Goal: Task Accomplishment & Management: Use online tool/utility

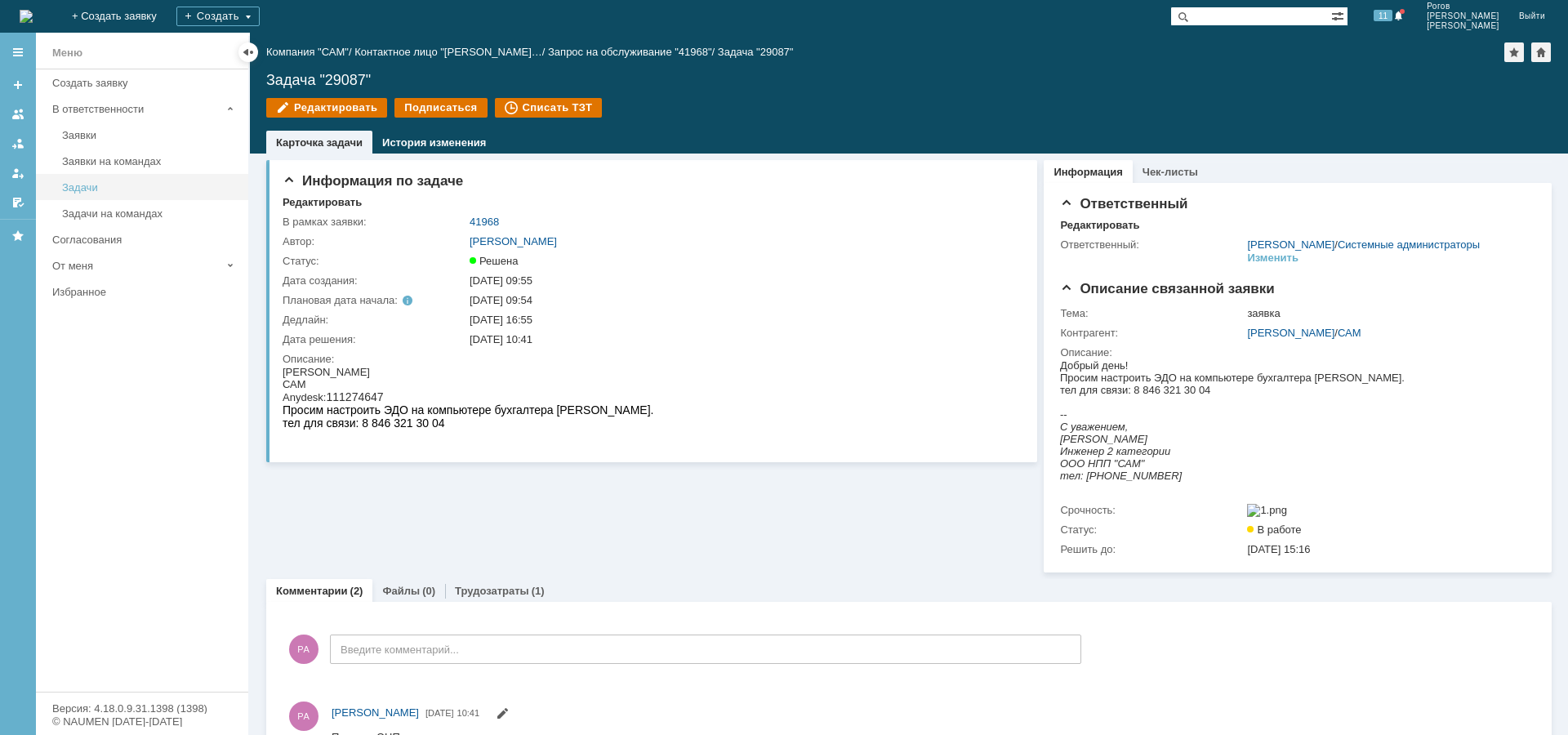
click at [93, 191] on div "Задачи" at bounding box center [151, 187] width 176 height 12
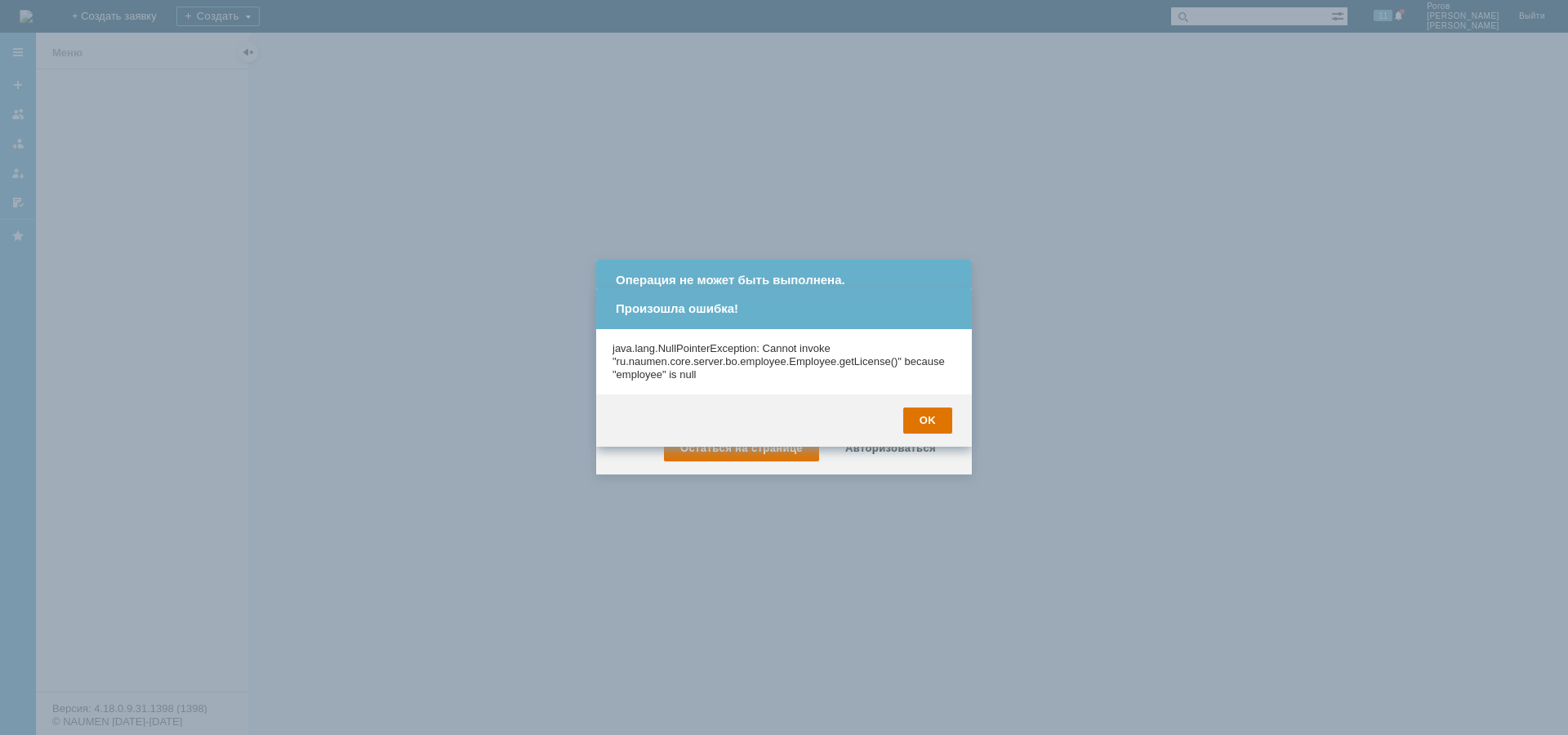
drag, startPoint x: 933, startPoint y: 418, endPoint x: 908, endPoint y: 417, distance: 25.0
click at [931, 418] on div "OK" at bounding box center [927, 420] width 49 height 27
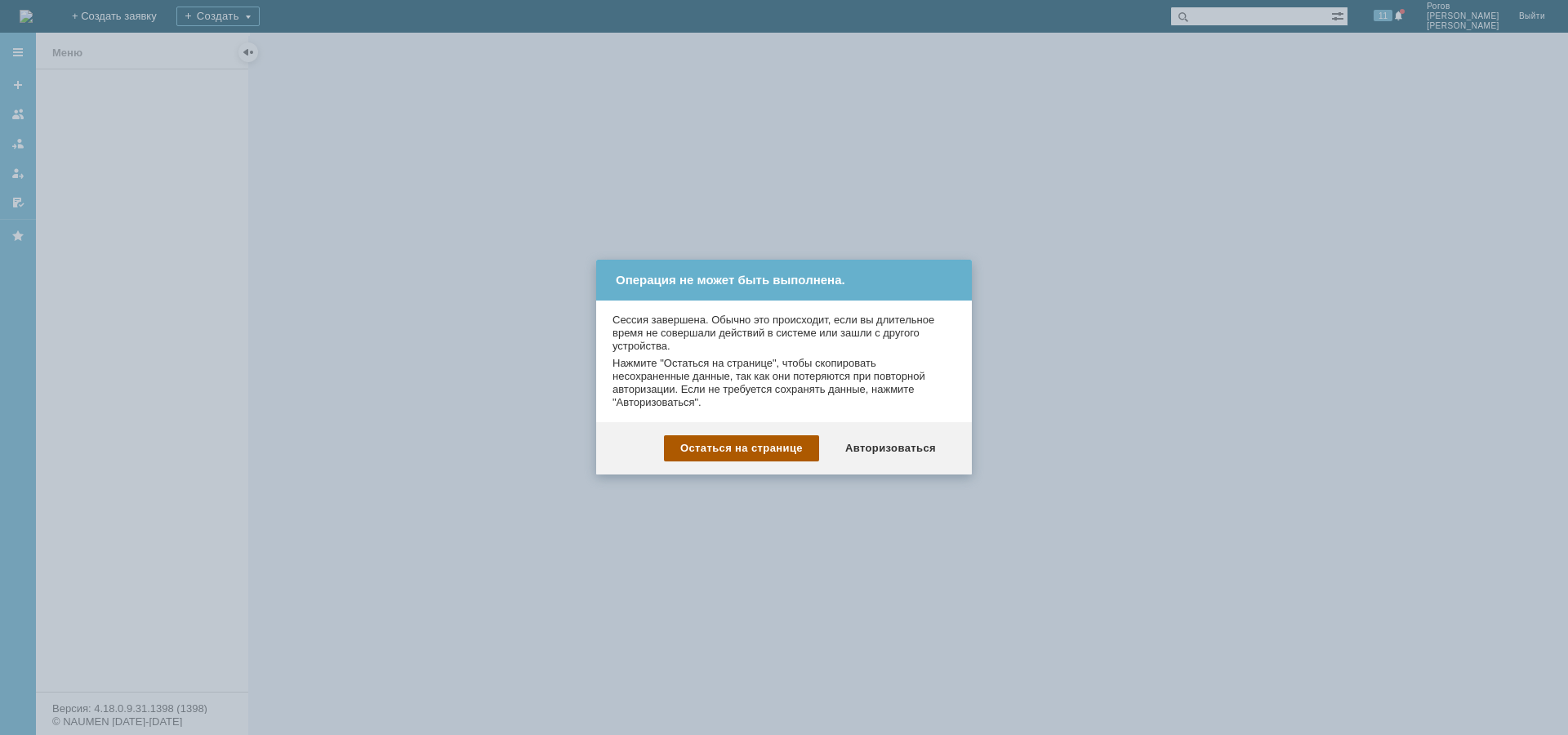
click at [729, 446] on div "Остаться на странице" at bounding box center [741, 448] width 155 height 27
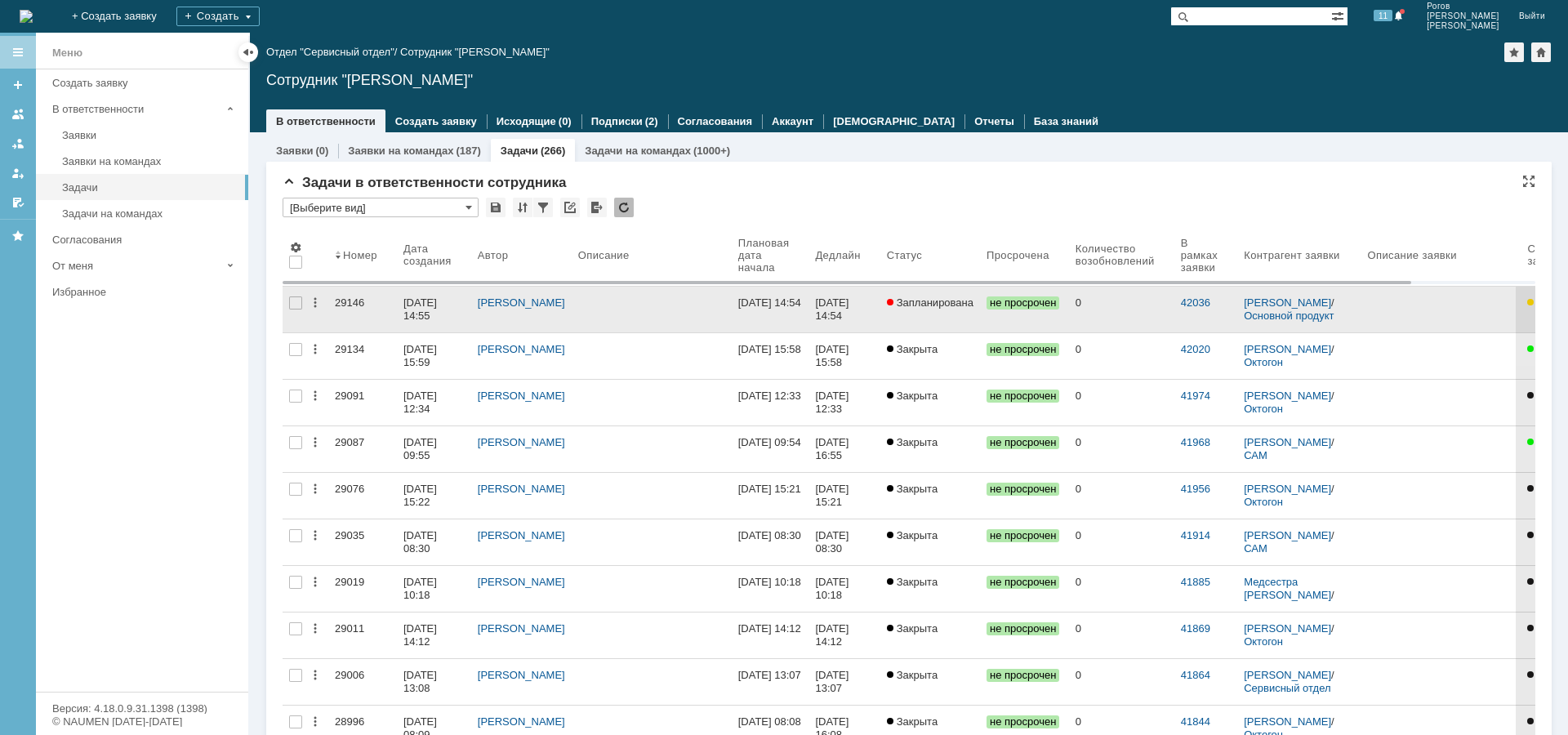
click at [346, 303] on div "29146" at bounding box center [362, 302] width 56 height 13
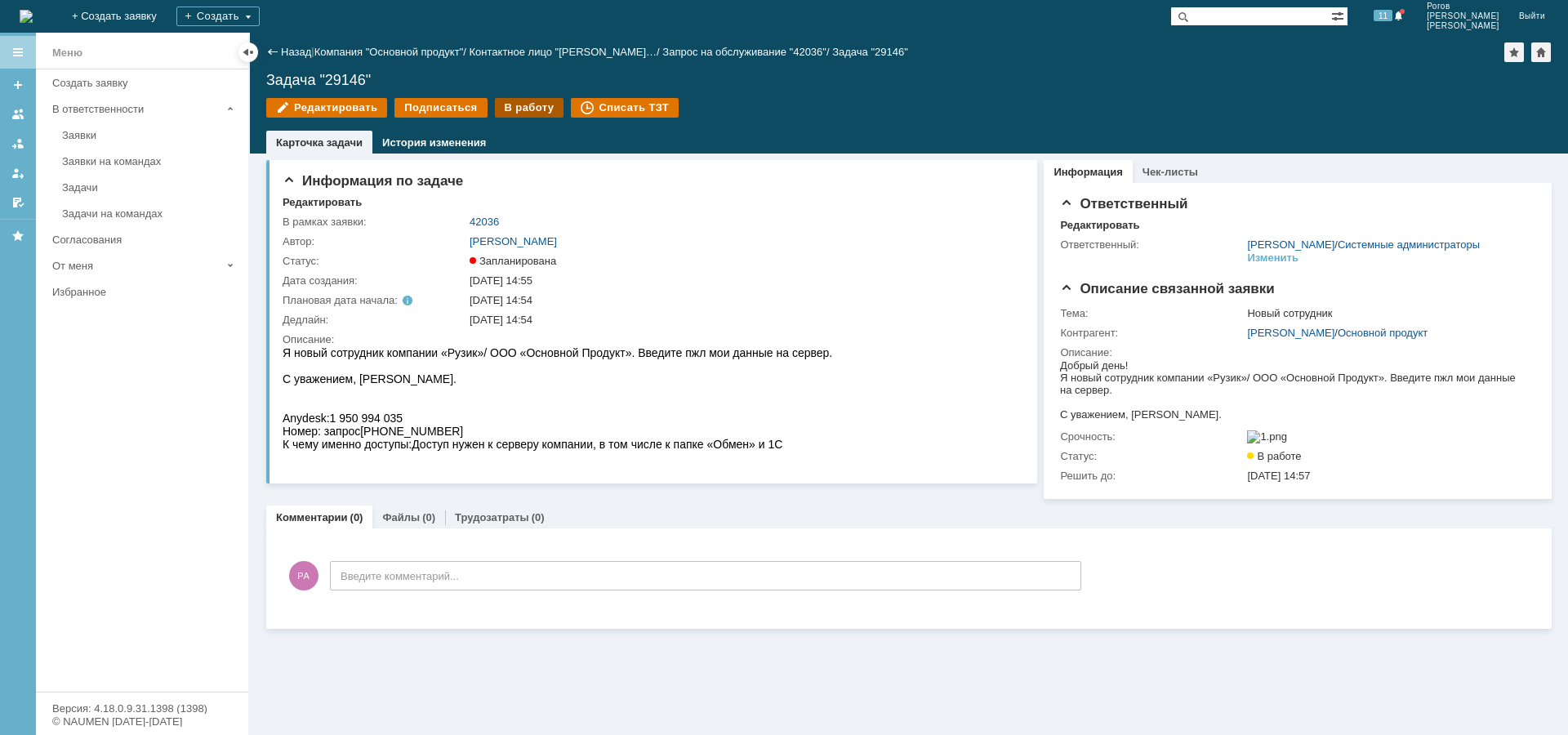
click at [498, 105] on div "В работу" at bounding box center [529, 107] width 69 height 20
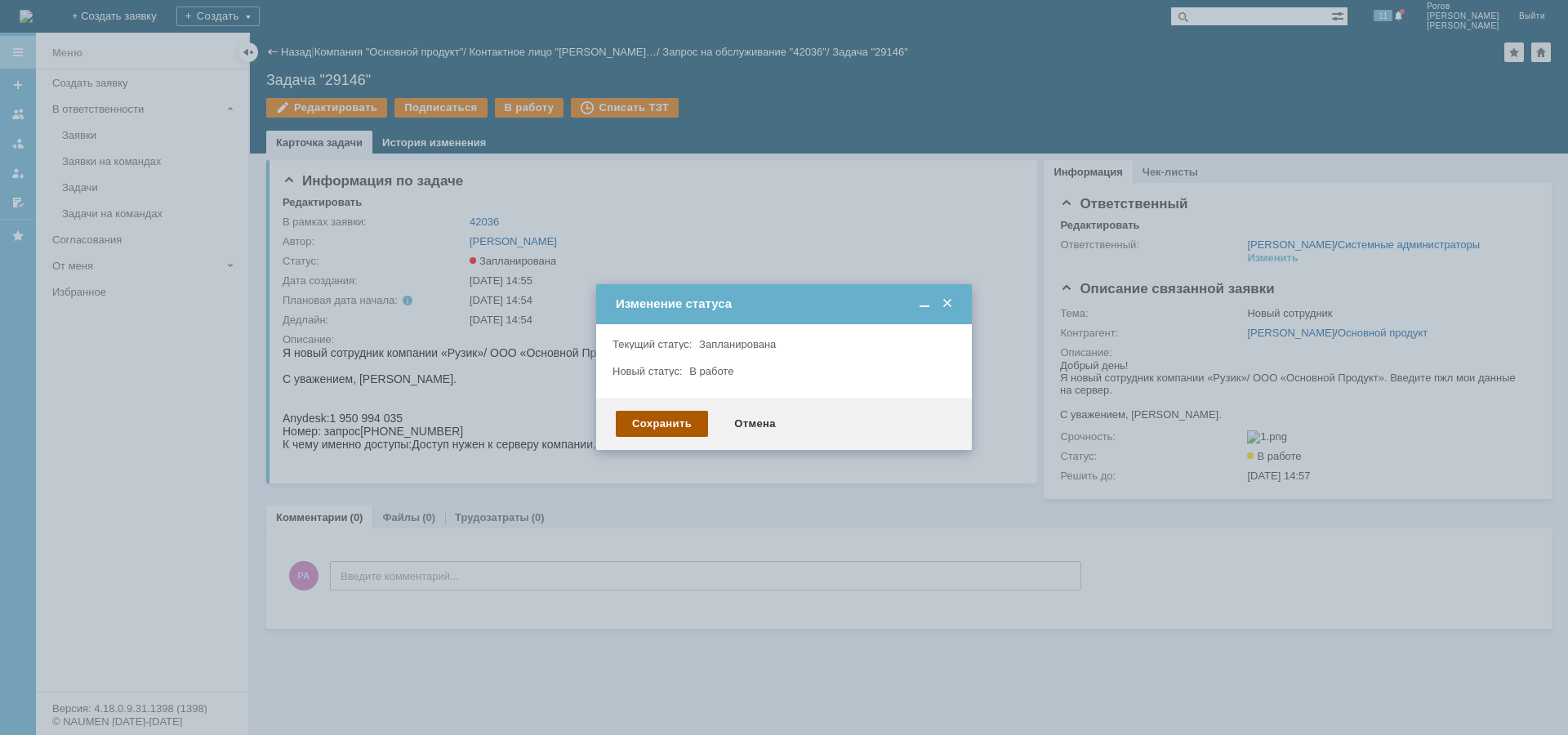
click at [670, 433] on div "Сохранить" at bounding box center [662, 424] width 92 height 27
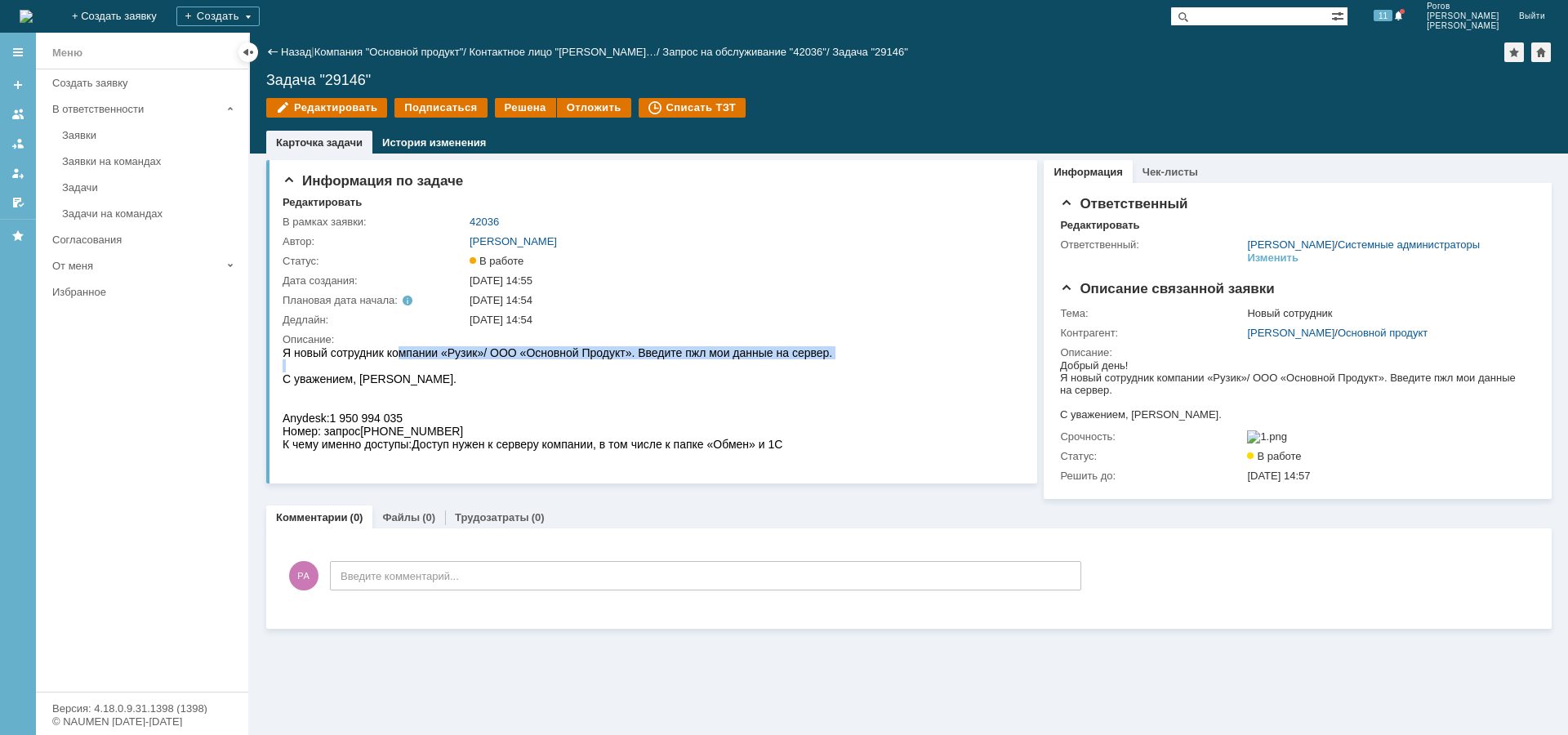
drag, startPoint x: 437, startPoint y: 348, endPoint x: 803, endPoint y: 365, distance: 366.4
click at [832, 365] on body "Я новый сотрудник компании «Рузик»/ ООО «Основной Продукт». Введите пжл мои дан…" at bounding box center [557, 404] width 549 height 117
click at [699, 353] on div "Я новый сотрудник компании «Рузик»/ ООО «Основной Продукт». Введите пжл мои дан…" at bounding box center [557, 352] width 549 height 13
click at [545, 356] on div "Я новый сотрудник компании «Рузик»/ ООО «Основной Продукт». Введите пжл мои дан…" at bounding box center [557, 352] width 549 height 13
click at [342, 368] on div at bounding box center [557, 365] width 549 height 13
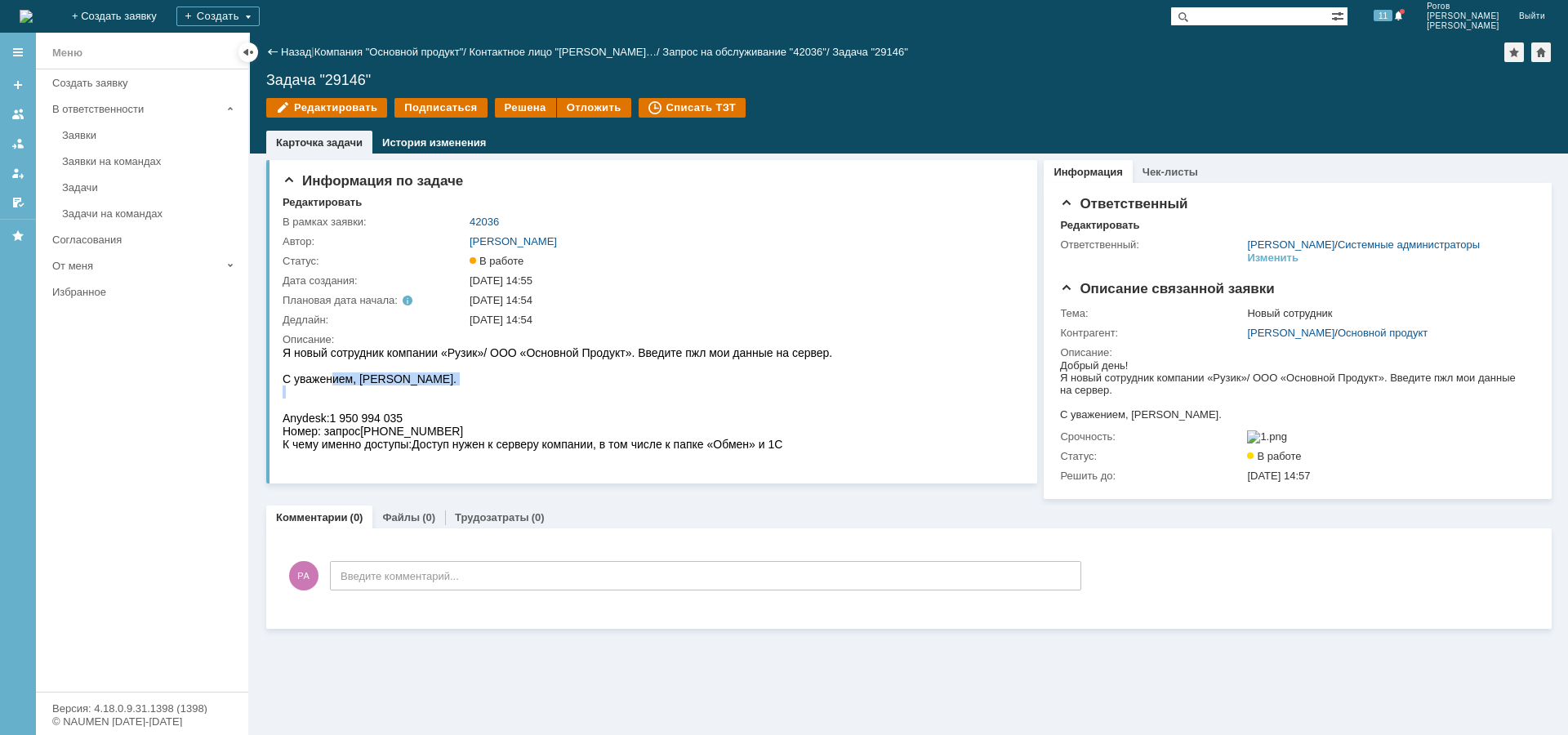
drag, startPoint x: 334, startPoint y: 378, endPoint x: 425, endPoint y: 379, distance: 91.0
click at [413, 384] on div "С уважением, Сопов Евгений Анатольевич." at bounding box center [557, 378] width 549 height 13
click at [429, 389] on div at bounding box center [557, 391] width 549 height 13
click at [511, 383] on div "С уважением, Сопов Евгений Анатольевич." at bounding box center [557, 378] width 549 height 13
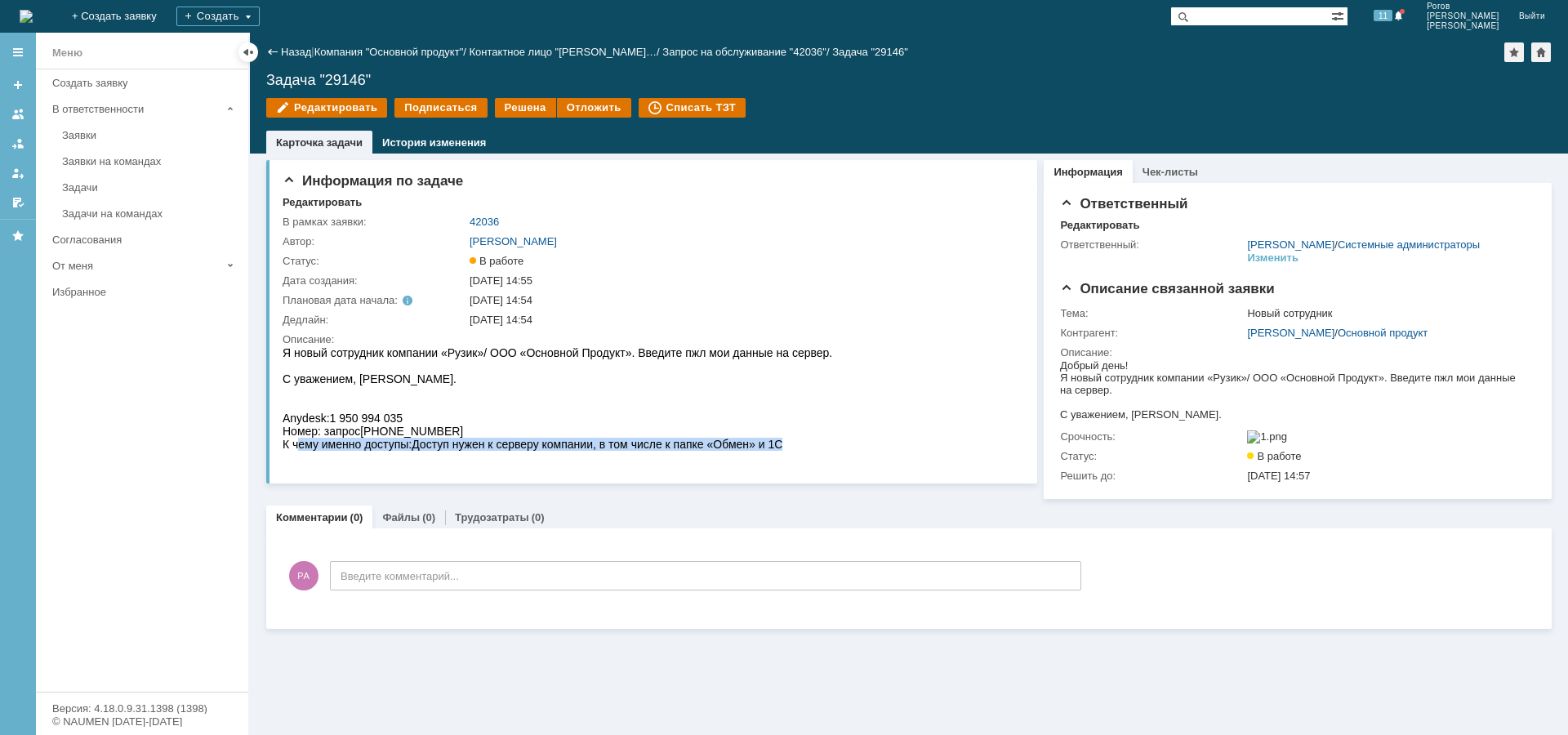
drag, startPoint x: 299, startPoint y: 442, endPoint x: 736, endPoint y: 442, distance: 437.0
click at [820, 447] on div "К чему именно доступы: Доступ нужен к серверу компании, в том числе к папке «Об…" at bounding box center [557, 443] width 549 height 13
click at [668, 442] on span "Доступ нужен к серверу компании, в том числе к папке «Обмен» и 1С" at bounding box center [597, 443] width 371 height 13
click at [603, 442] on span "Доступ нужен к серверу компании, в том числе к папке «Обмен» и 1С" at bounding box center [597, 443] width 371 height 13
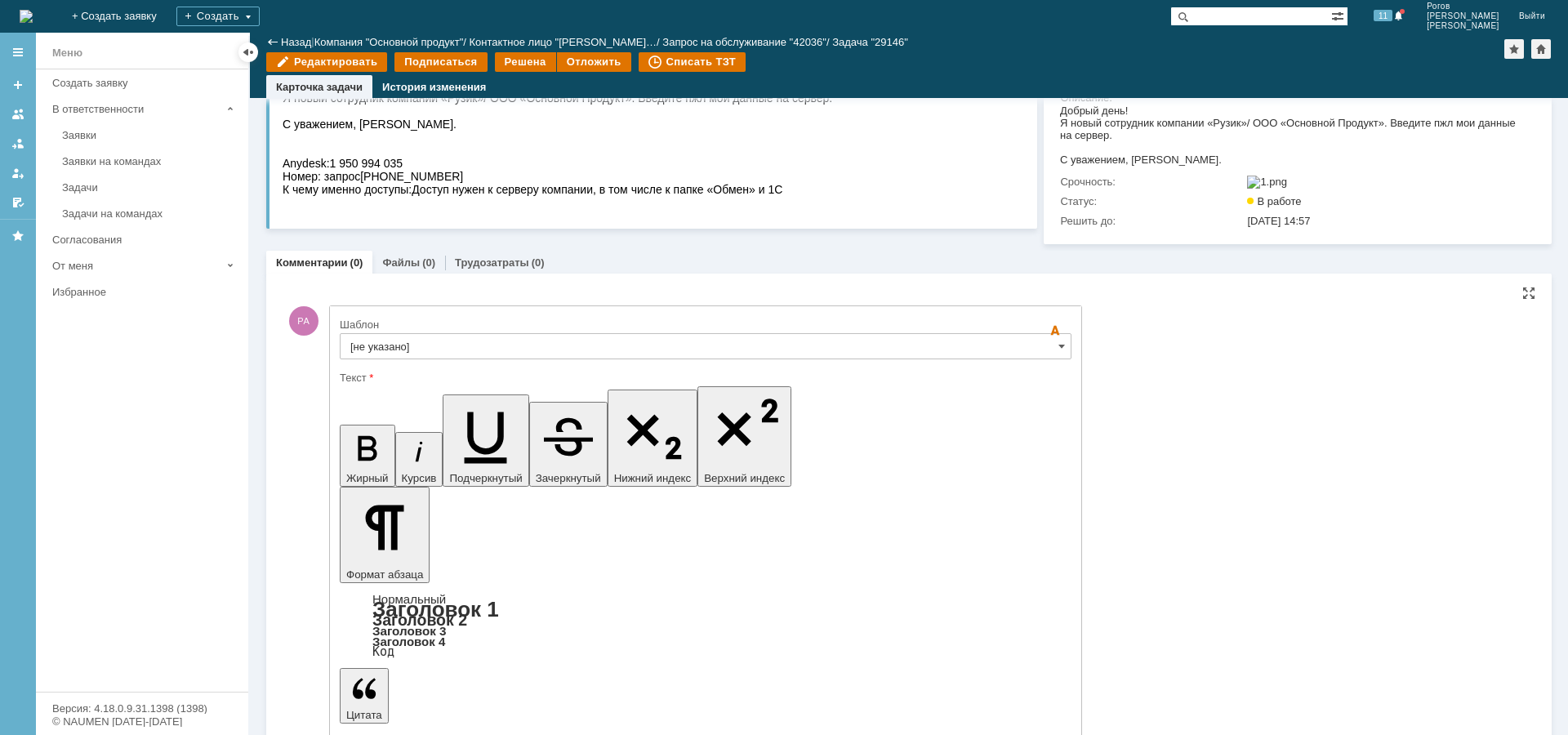
scroll to position [198, 0]
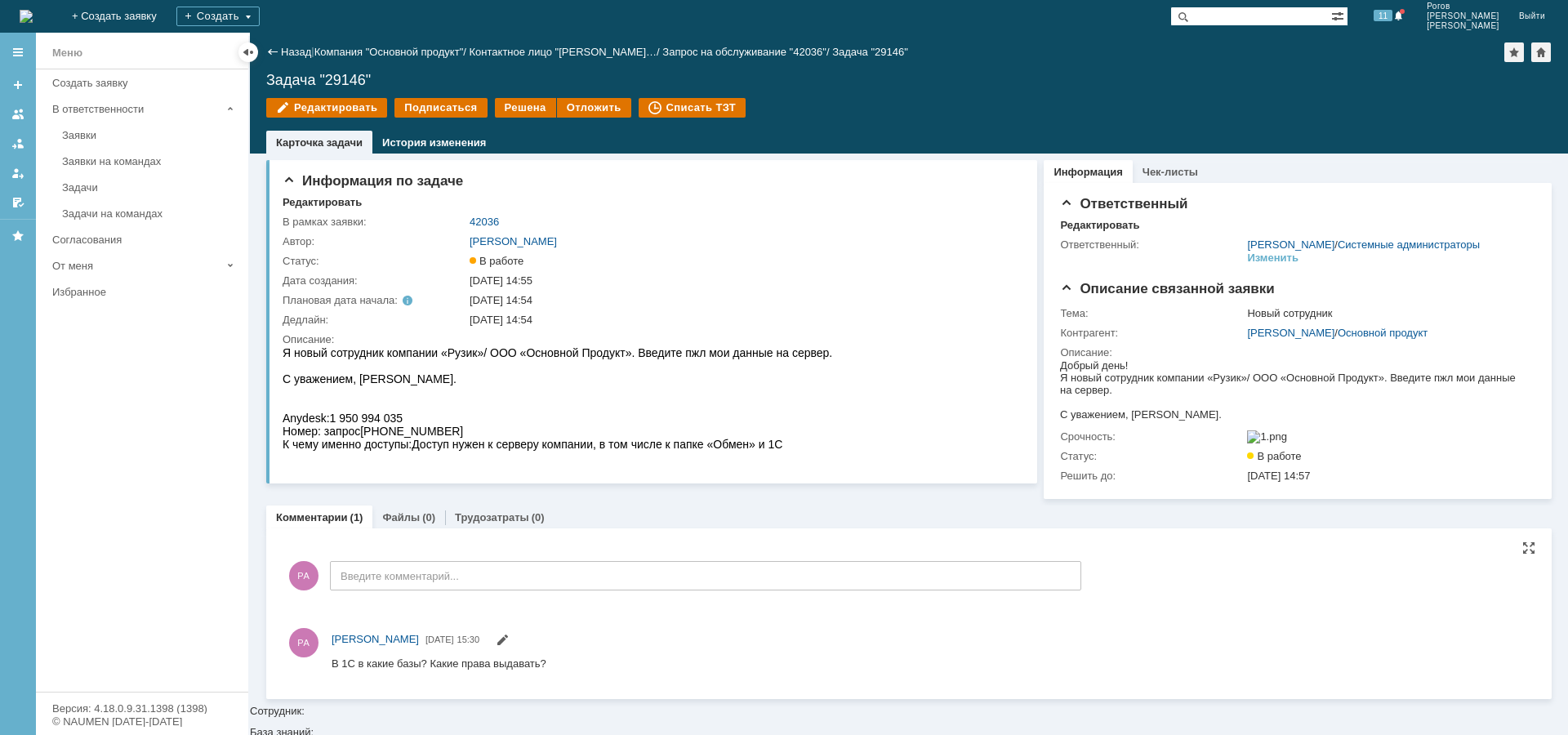
scroll to position [0, 0]
